Goal: Navigation & Orientation: Find specific page/section

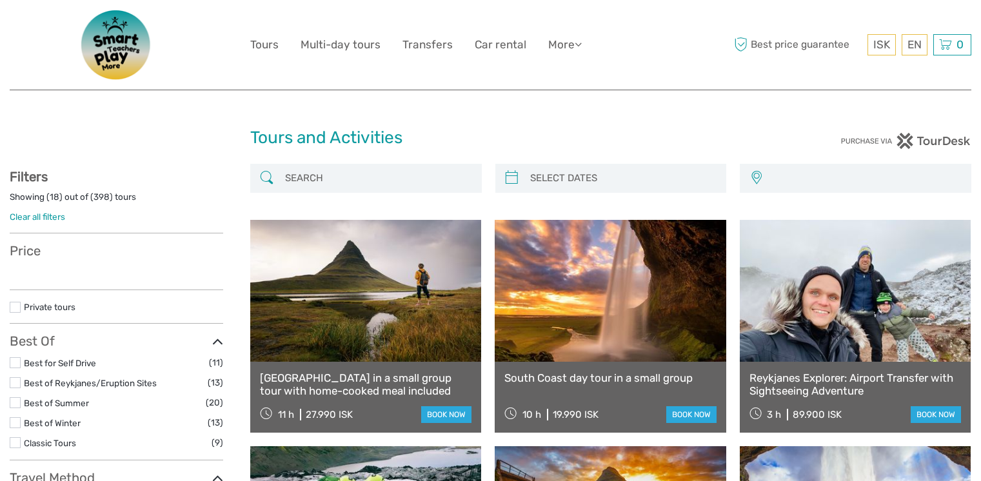
select select
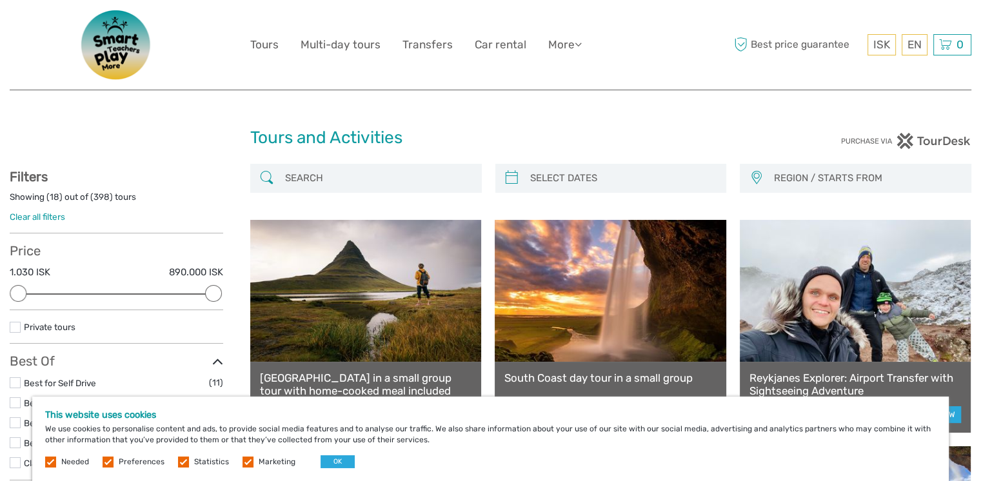
click at [110, 463] on label at bounding box center [108, 462] width 11 height 11
click at [0, 0] on input "checkbox" at bounding box center [0, 0] width 0 height 0
click at [187, 465] on span "Statistics" at bounding box center [204, 461] width 53 height 9
click at [180, 464] on label at bounding box center [183, 462] width 11 height 11
click at [0, 0] on input "checkbox" at bounding box center [0, 0] width 0 height 0
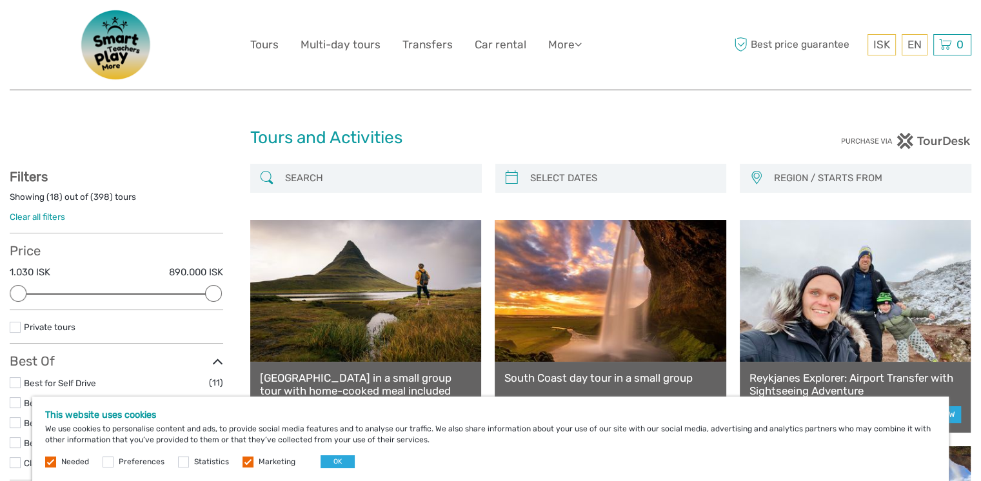
click at [248, 461] on label at bounding box center [248, 462] width 11 height 11
click at [0, 0] on input "checkbox" at bounding box center [0, 0] width 0 height 0
click at [329, 468] on div "This website uses cookies We use cookies to personalise content and ads, to pro…" at bounding box center [490, 439] width 917 height 85
click at [332, 463] on button "OK" at bounding box center [338, 462] width 34 height 13
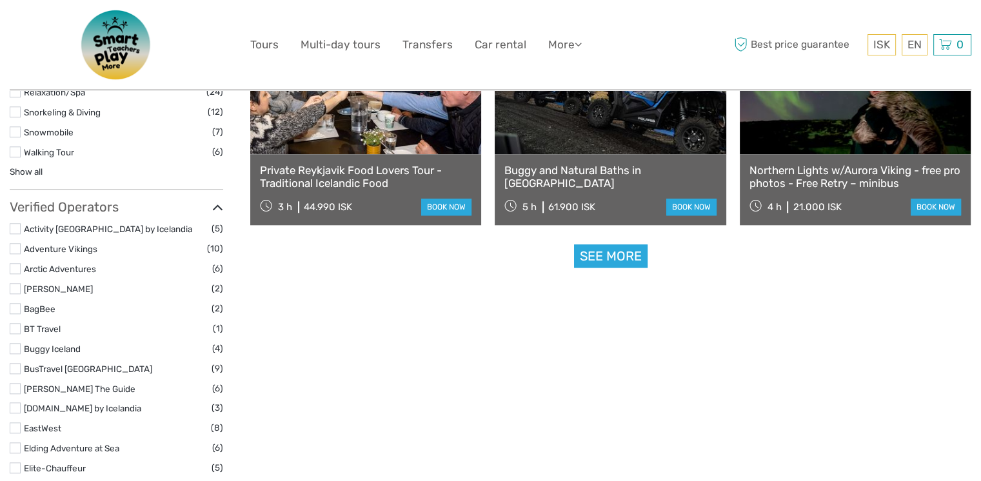
scroll to position [1342, 0]
